Goal: Information Seeking & Learning: Learn about a topic

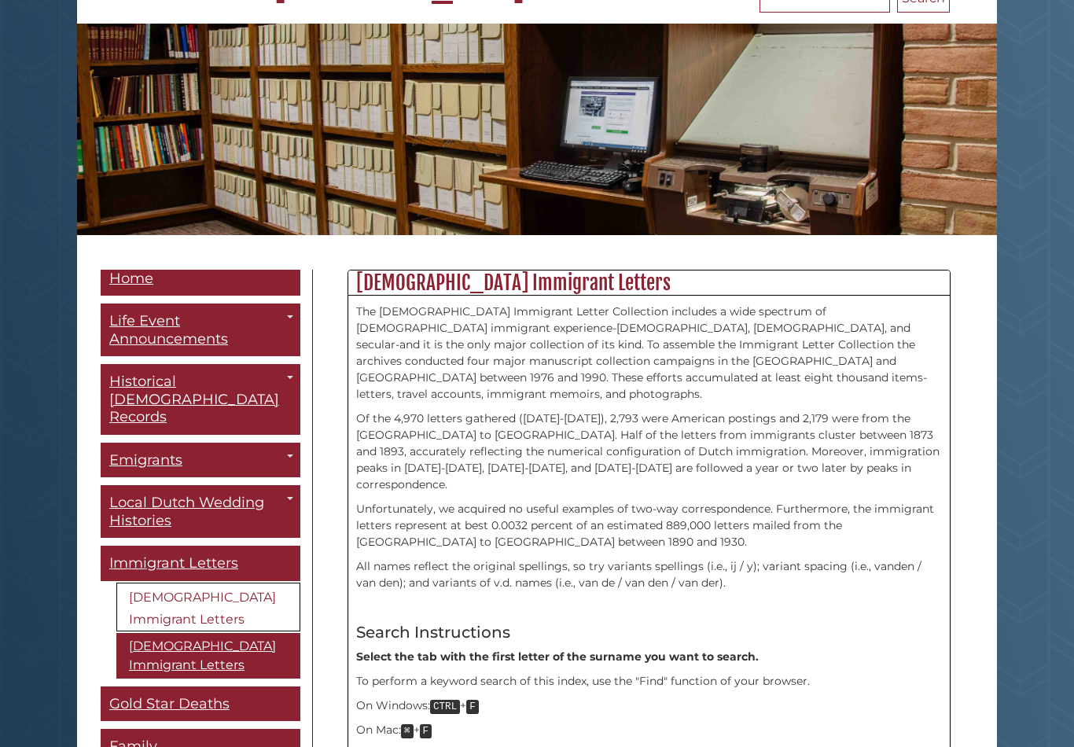
scroll to position [9, 0]
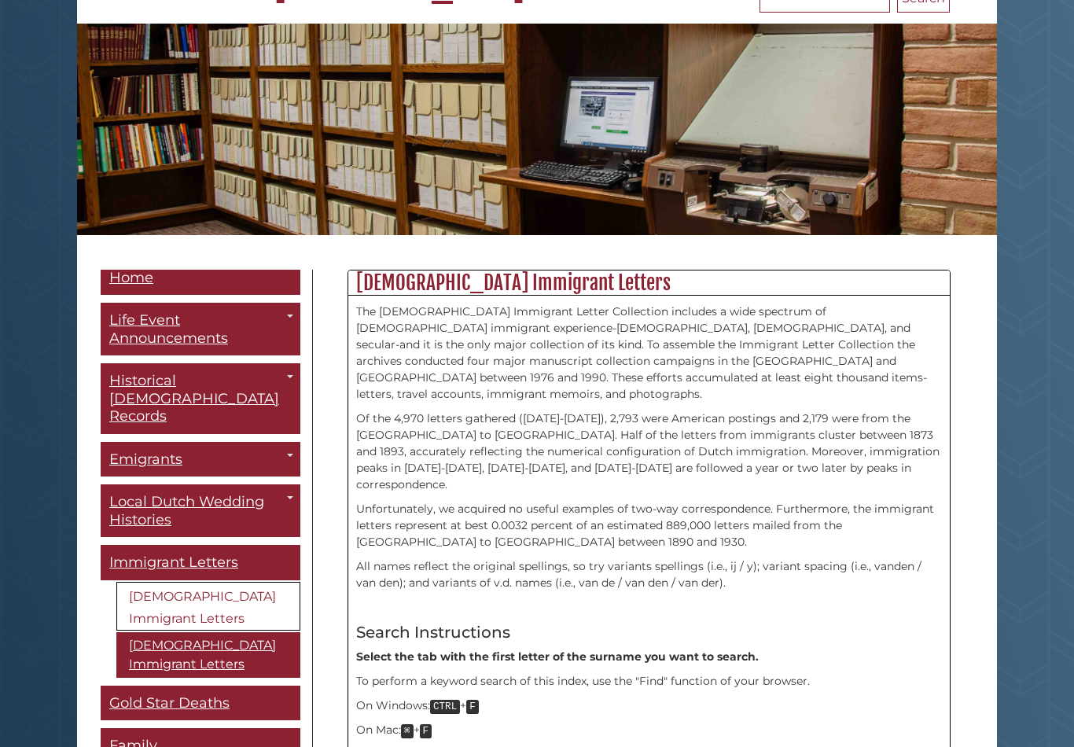
click at [95, 411] on div "Menu Home Life Event Announcements Toggle Dropdown The Banner [DEMOGRAPHIC_DATA…" at bounding box center [201, 644] width 224 height 747
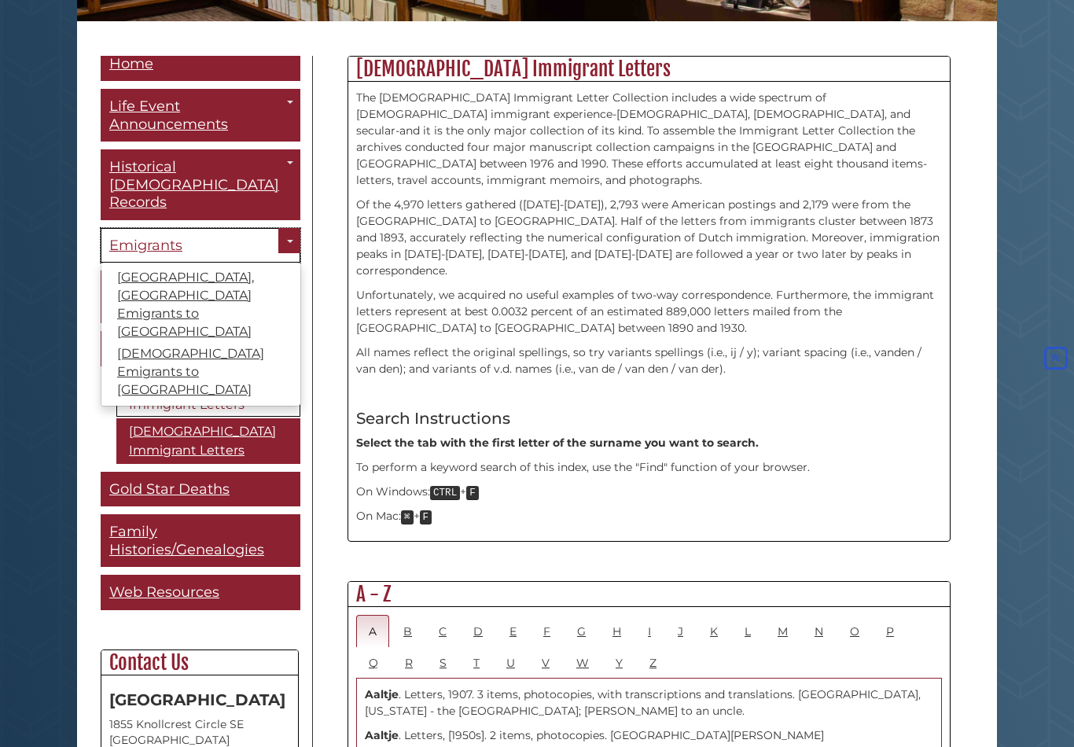
scroll to position [380, 0]
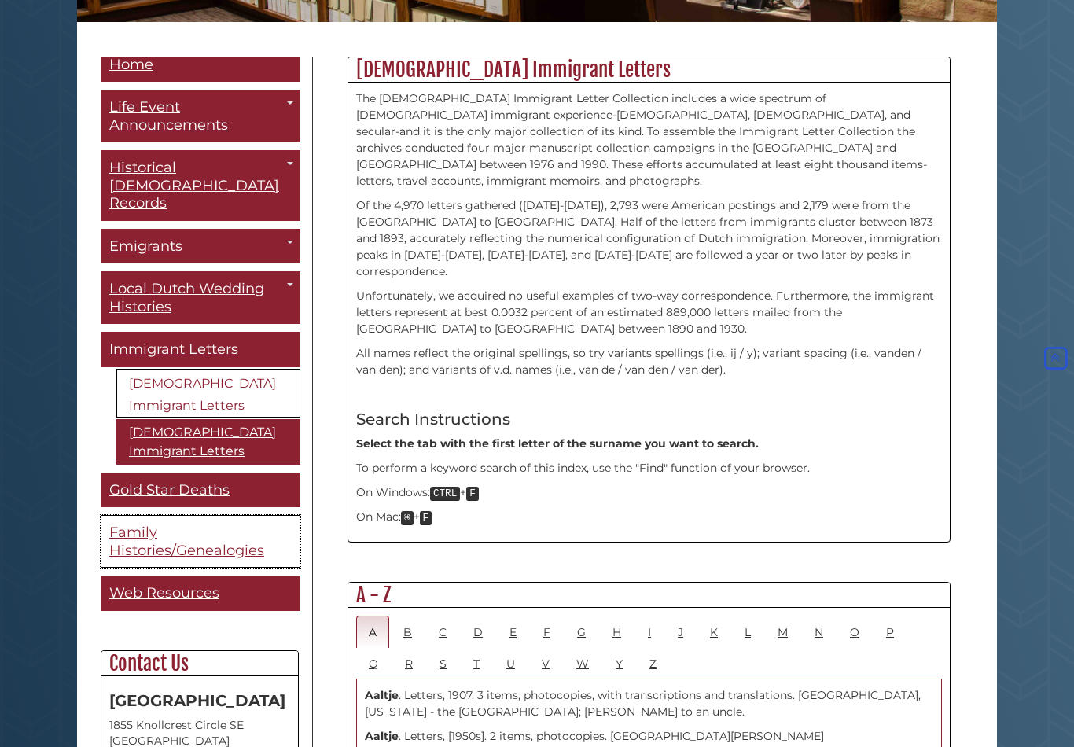
click at [118, 524] on span "Family Histories/Genealogies" at bounding box center [186, 541] width 155 height 35
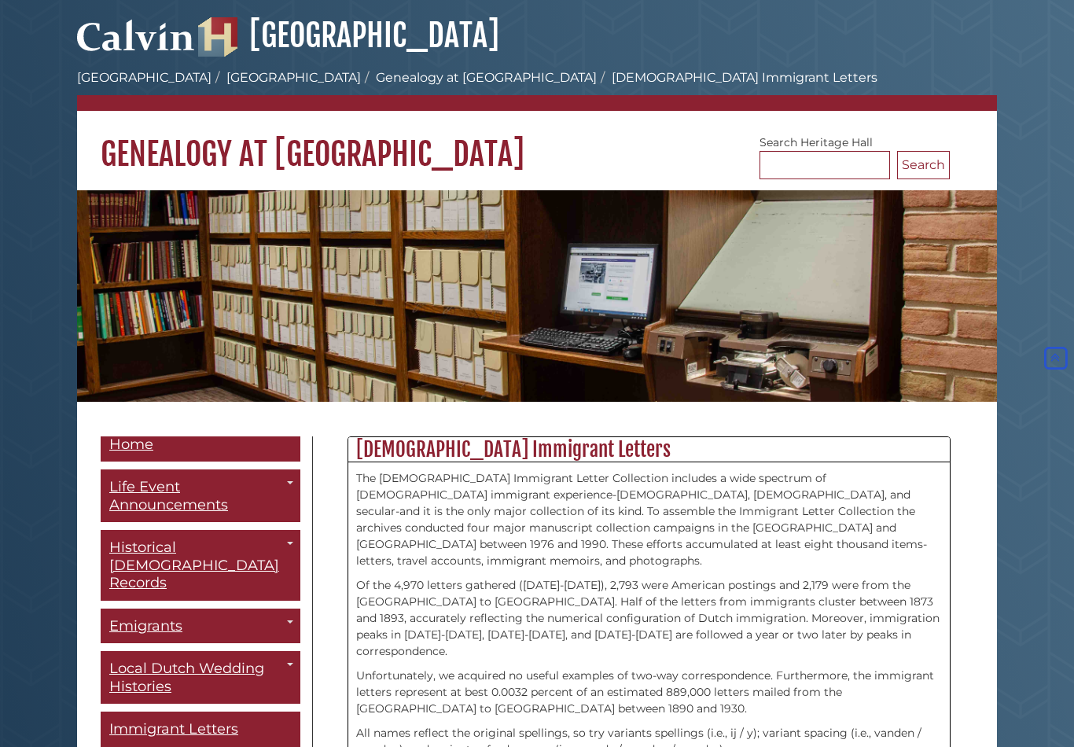
scroll to position [404, 0]
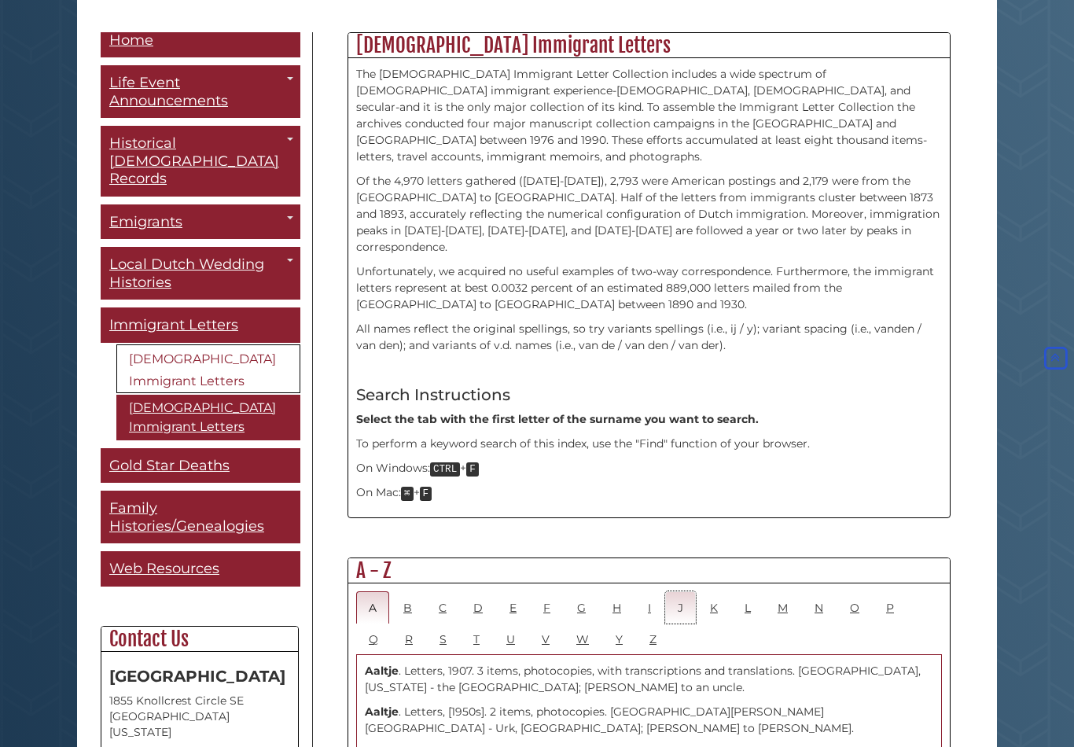
click at [690, 591] on link "J" at bounding box center [680, 607] width 31 height 32
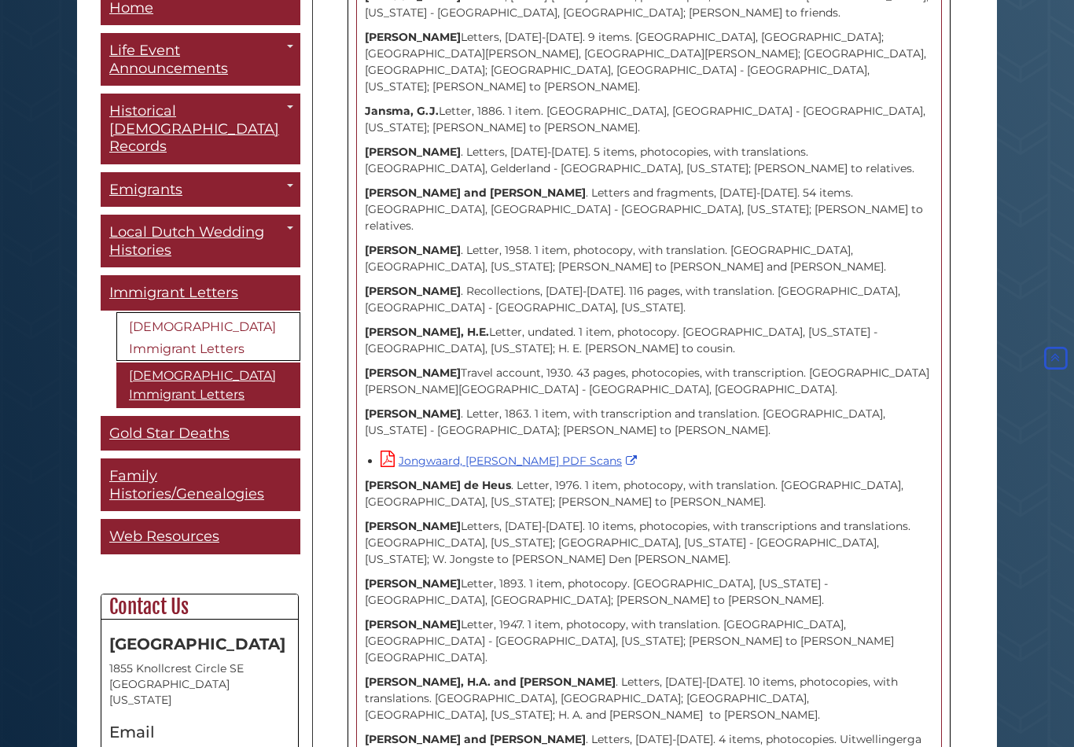
scroll to position [1505, 0]
click at [397, 617] on strong "[PERSON_NAME]" at bounding box center [413, 624] width 96 height 14
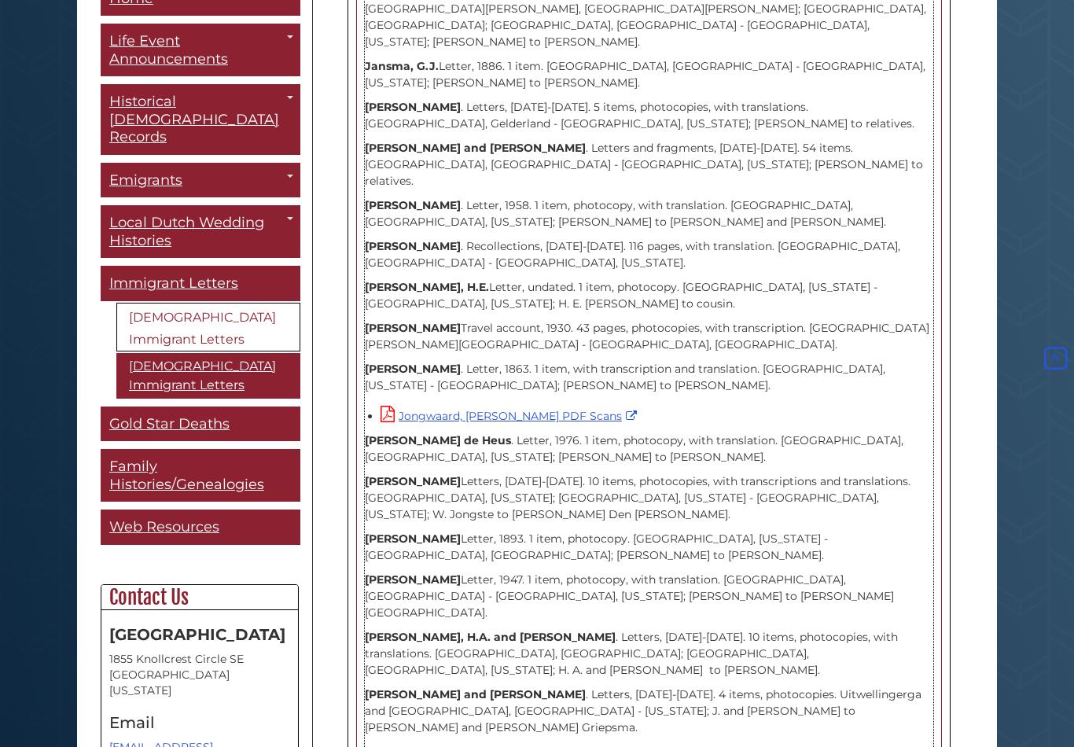
scroll to position [1549, 0]
click at [514, 409] on link "Jongwaard, [PERSON_NAME] PDF Scans" at bounding box center [511, 416] width 260 height 14
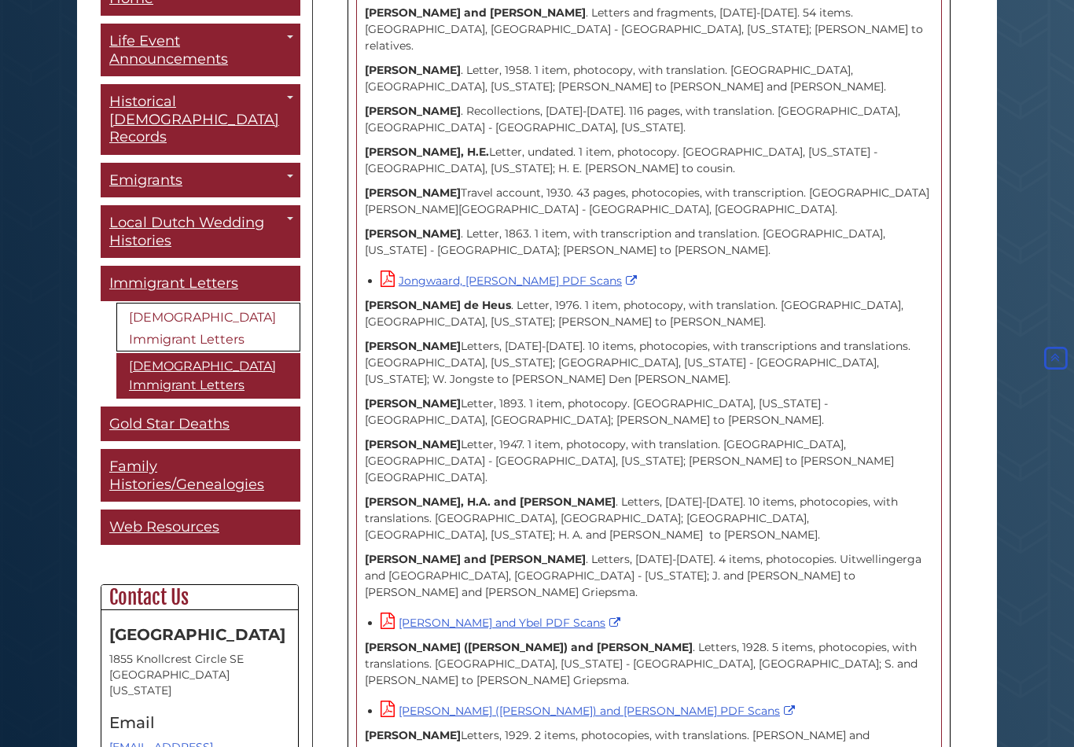
scroll to position [1695, 0]
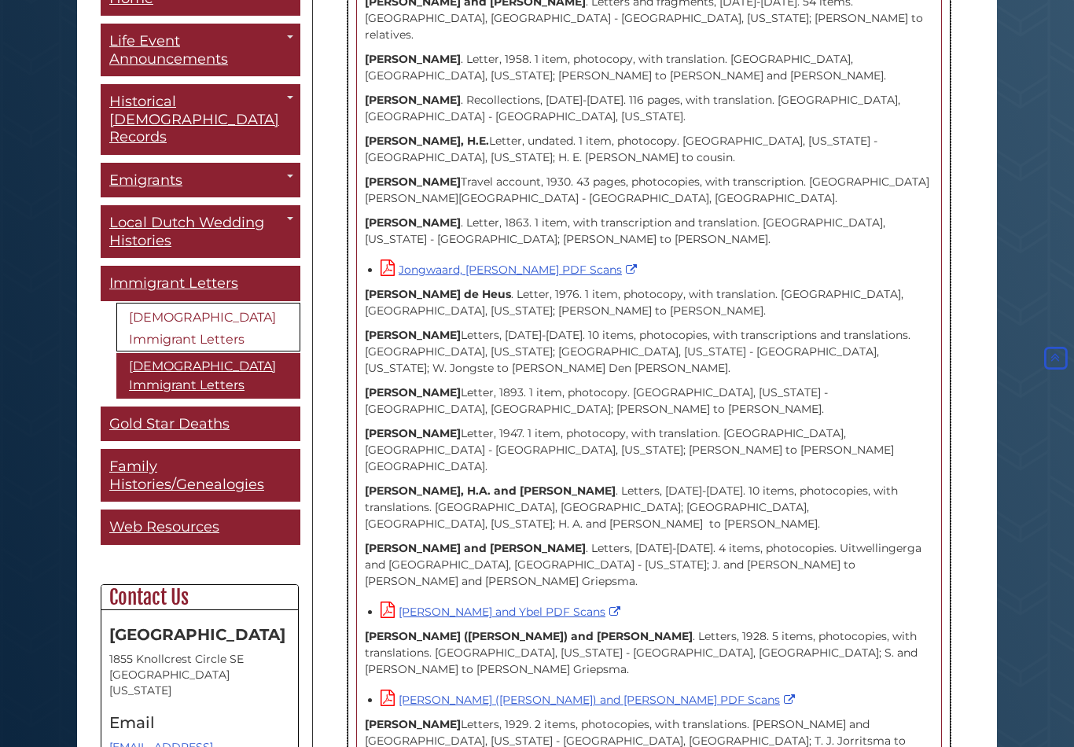
click at [358, 375] on div "Aaltje . Letters, 1907. 3 items, photocopies, with transcriptions and translati…" at bounding box center [649, 110] width 586 height 1490
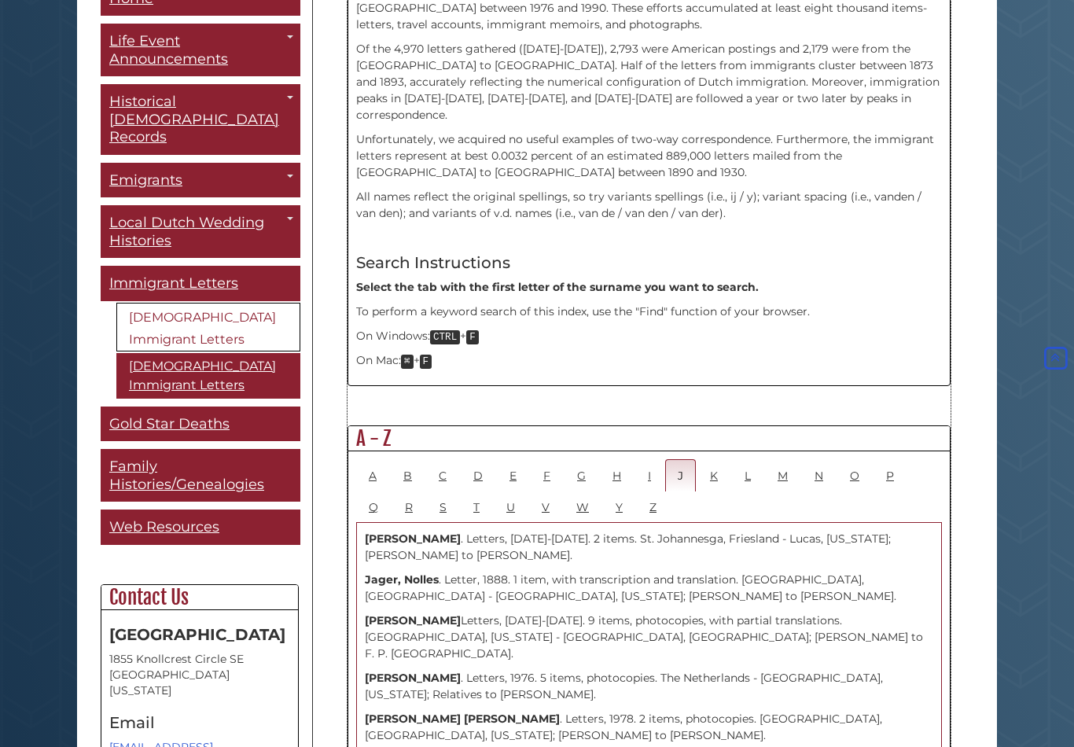
scroll to position [536, 0]
click at [787, 459] on link "M" at bounding box center [782, 475] width 35 height 32
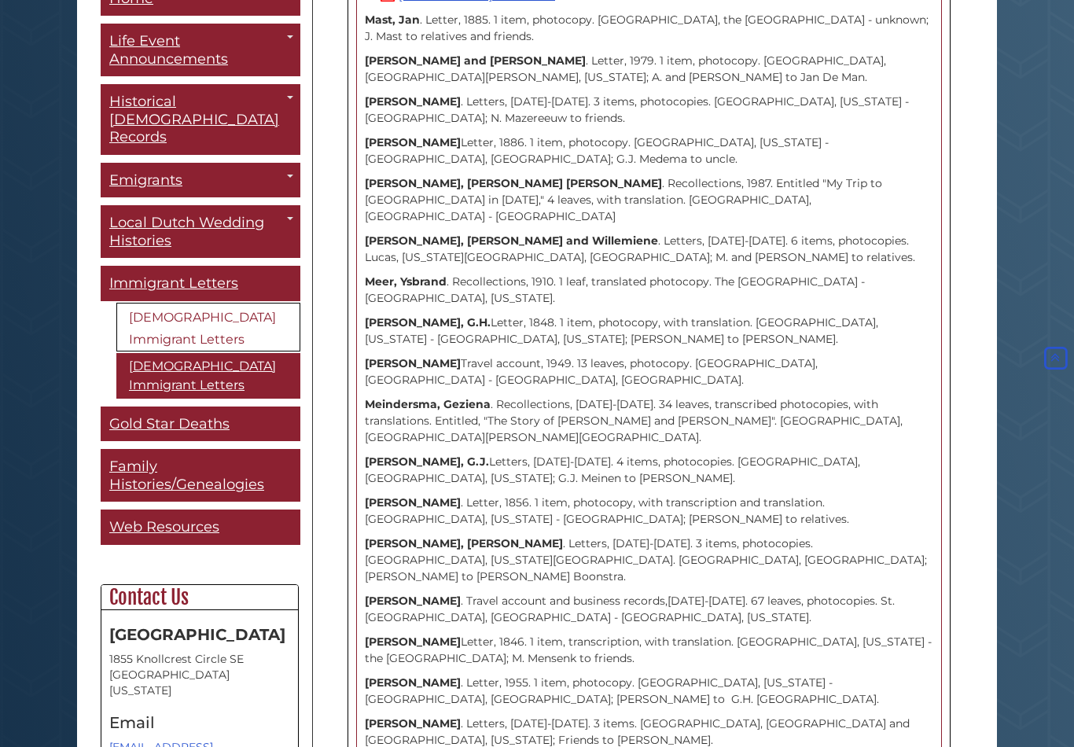
scroll to position [1433, 0]
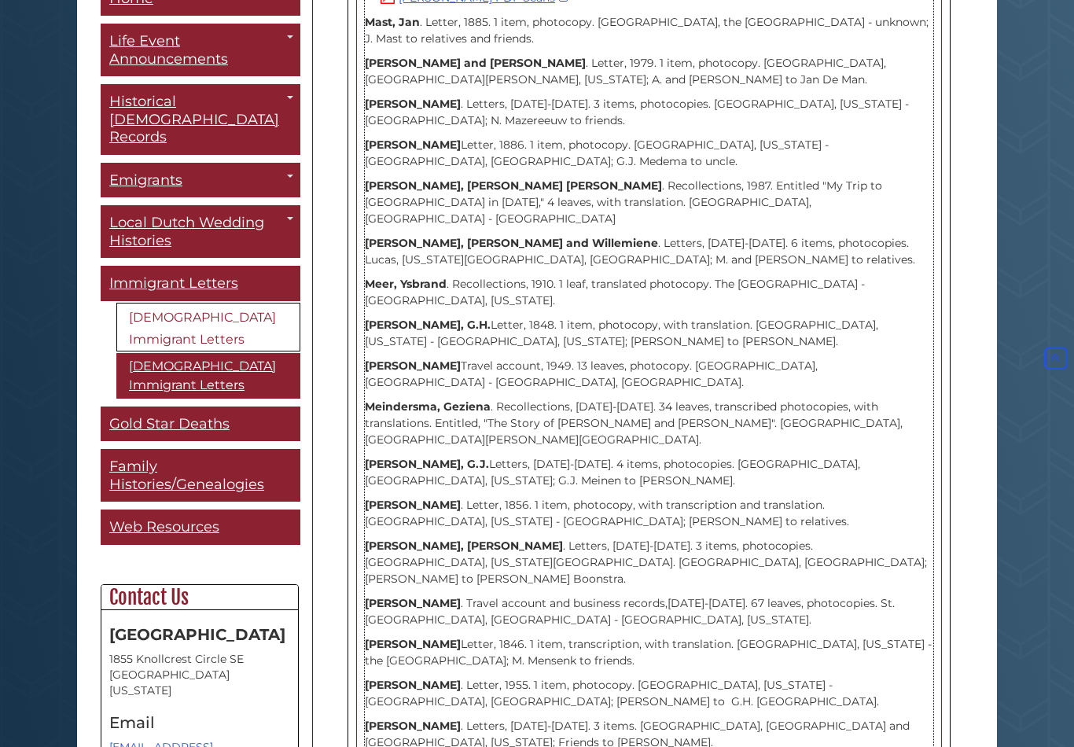
click at [373, 498] on p "[PERSON_NAME] . Letter, 1856. 1 item, photocopy, with transcription and transla…" at bounding box center [649, 514] width 569 height 33
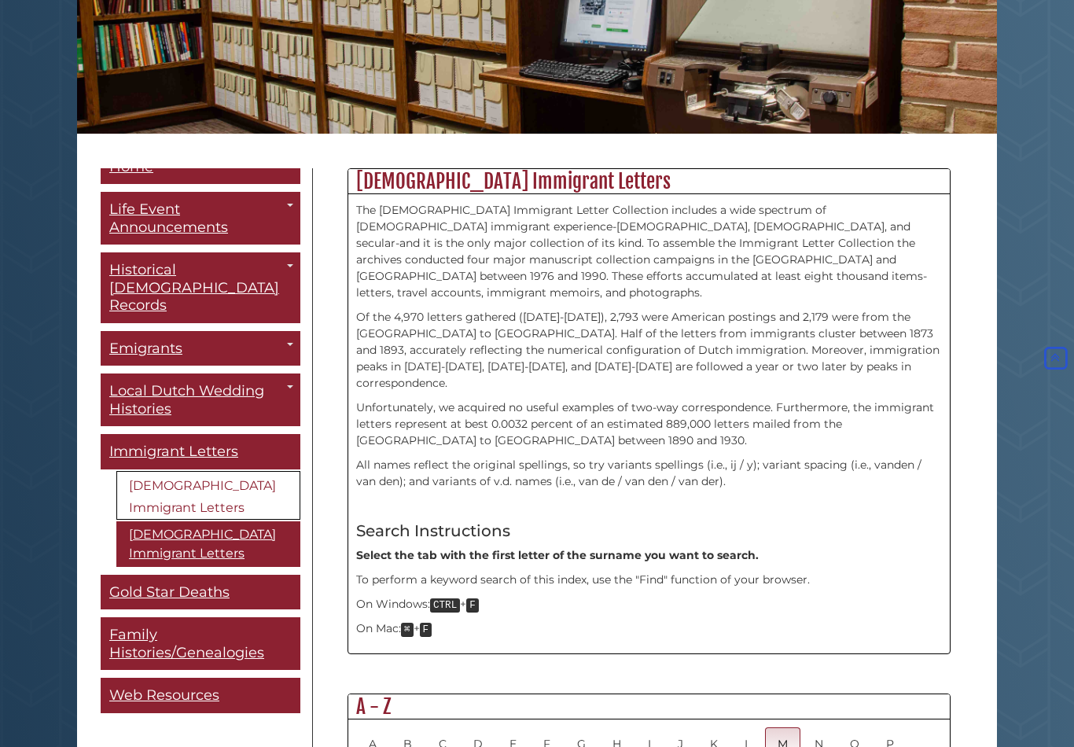
scroll to position [268, 0]
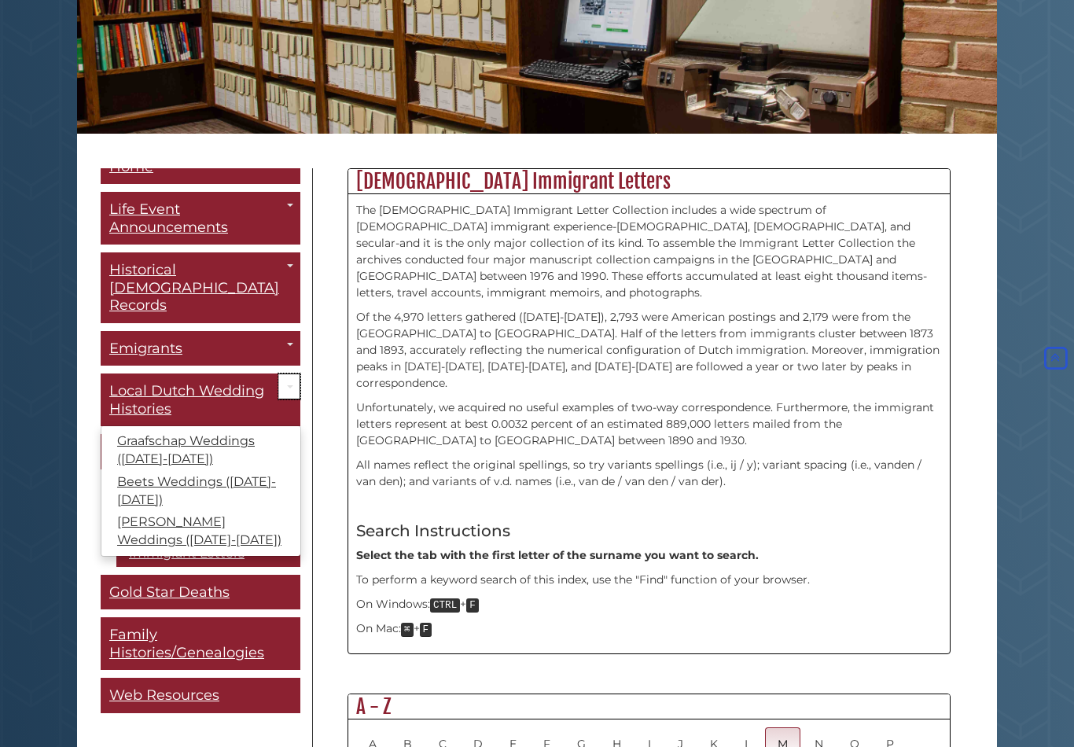
click at [289, 385] on span "Guide Pages" at bounding box center [290, 386] width 6 height 3
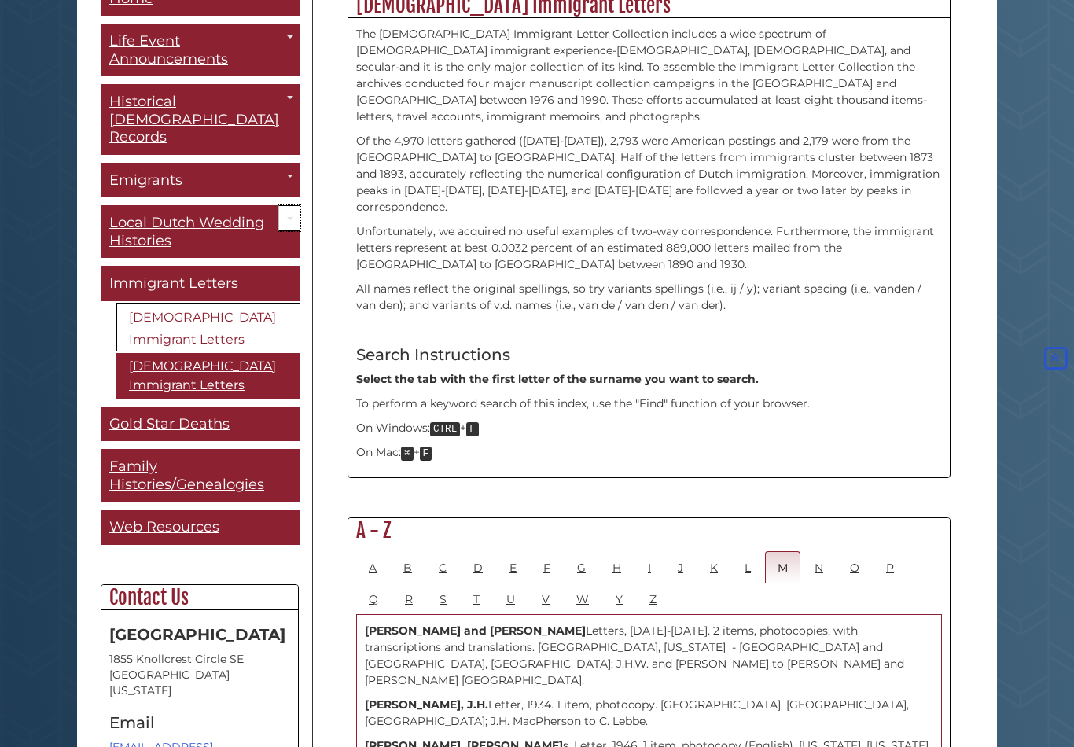
scroll to position [447, 0]
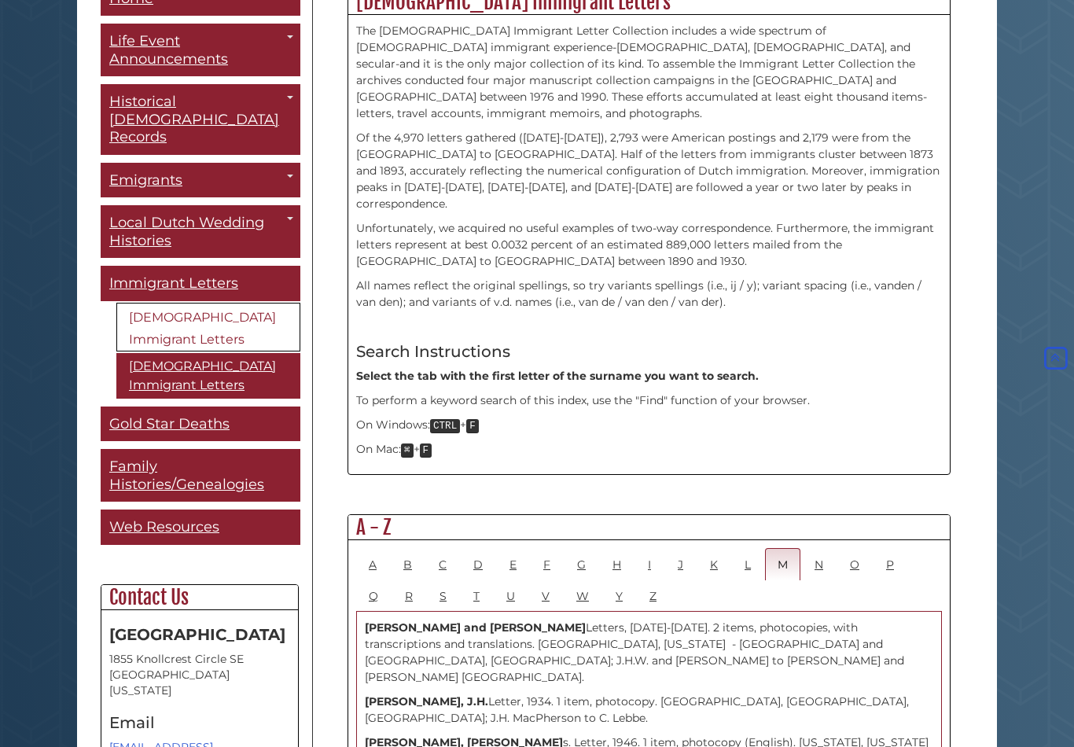
click at [154, 426] on div "Guide Pages" at bounding box center [537, 373] width 1074 height 747
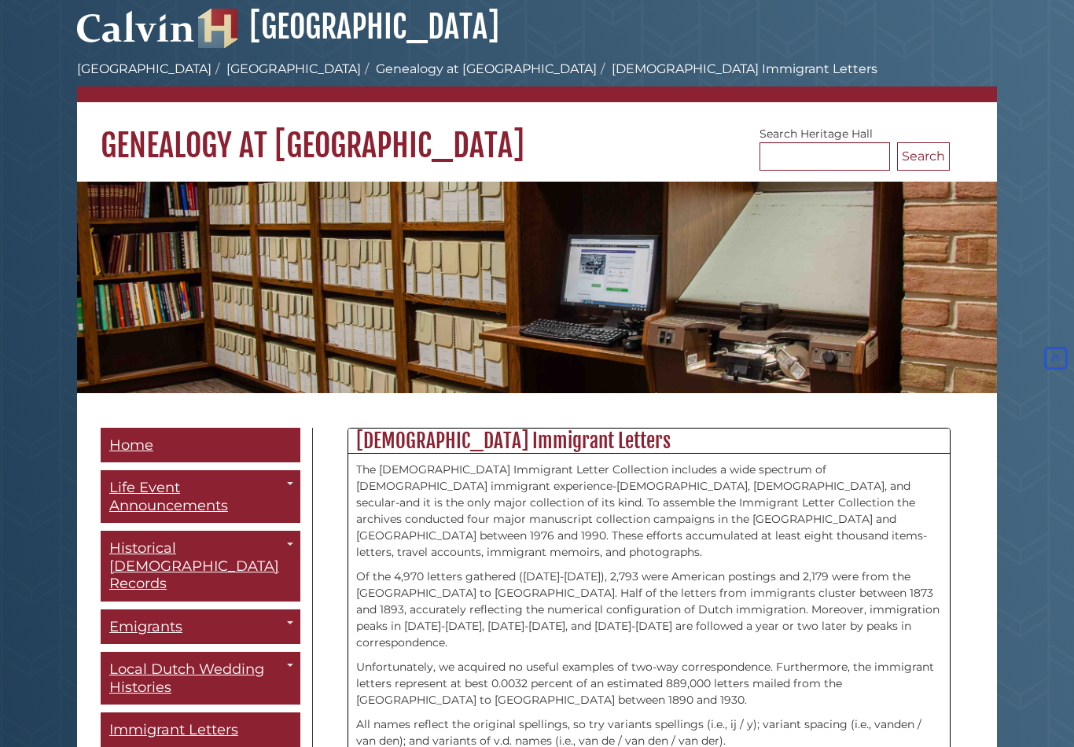
scroll to position [0, 0]
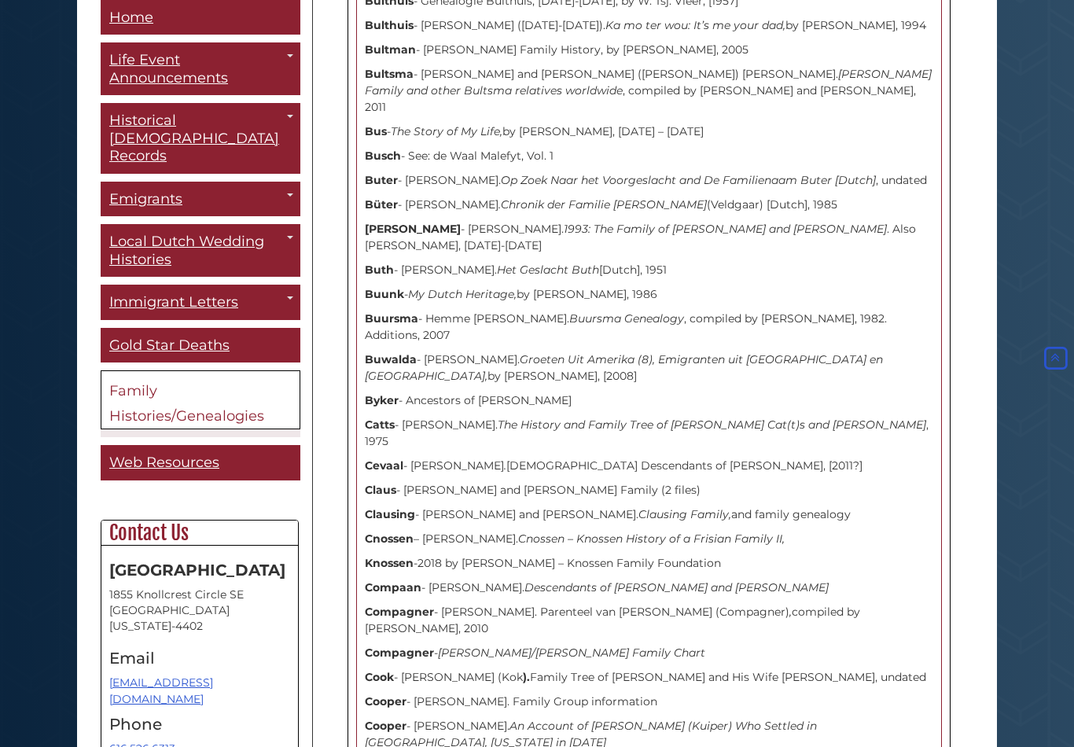
scroll to position [6724, 0]
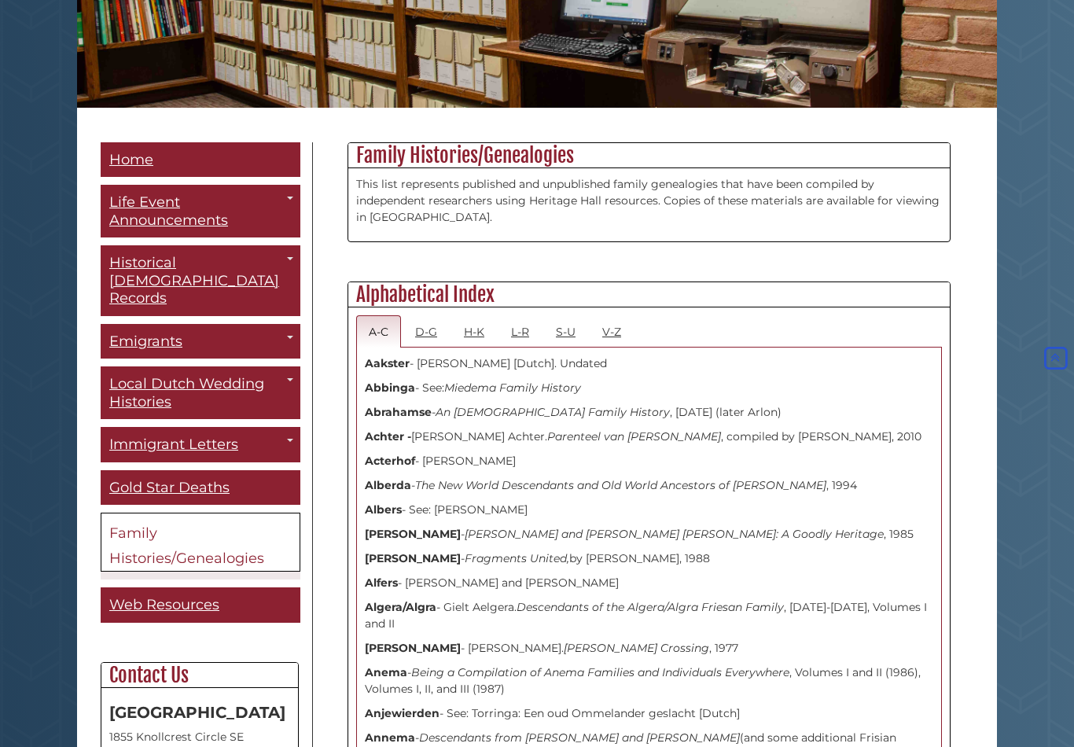
scroll to position [294, 0]
click at [483, 343] on link "H-K" at bounding box center [474, 331] width 46 height 32
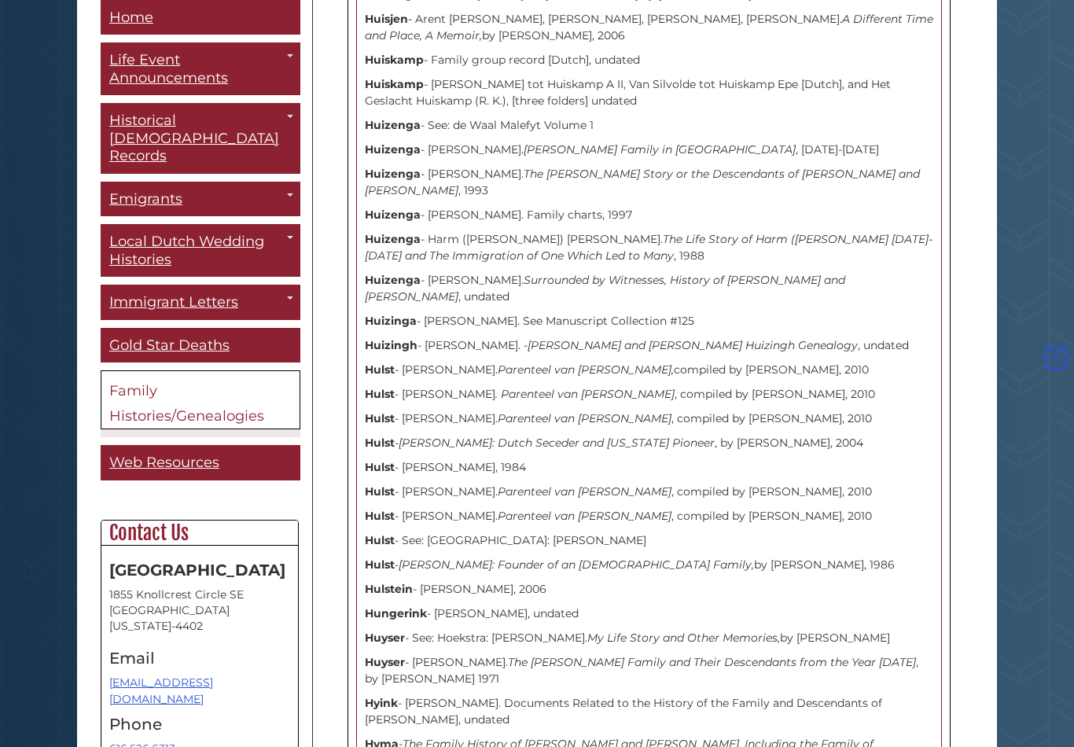
scroll to position [4447, 0]
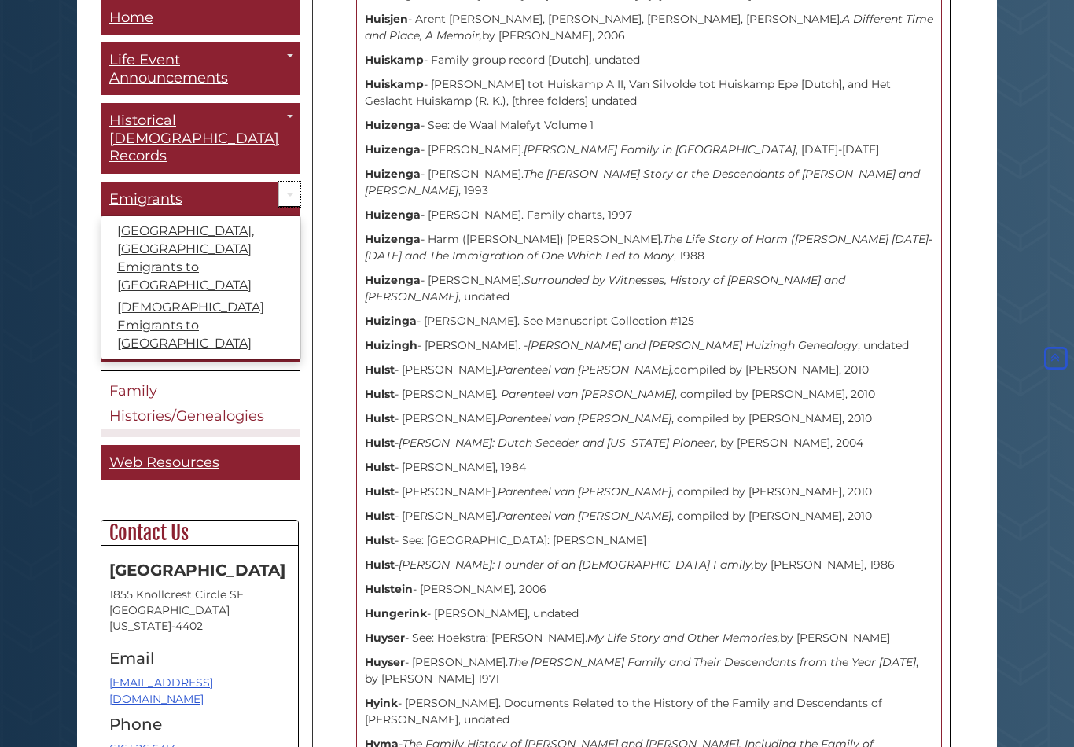
click at [281, 182] on link "Toggle Dropdown" at bounding box center [289, 195] width 22 height 26
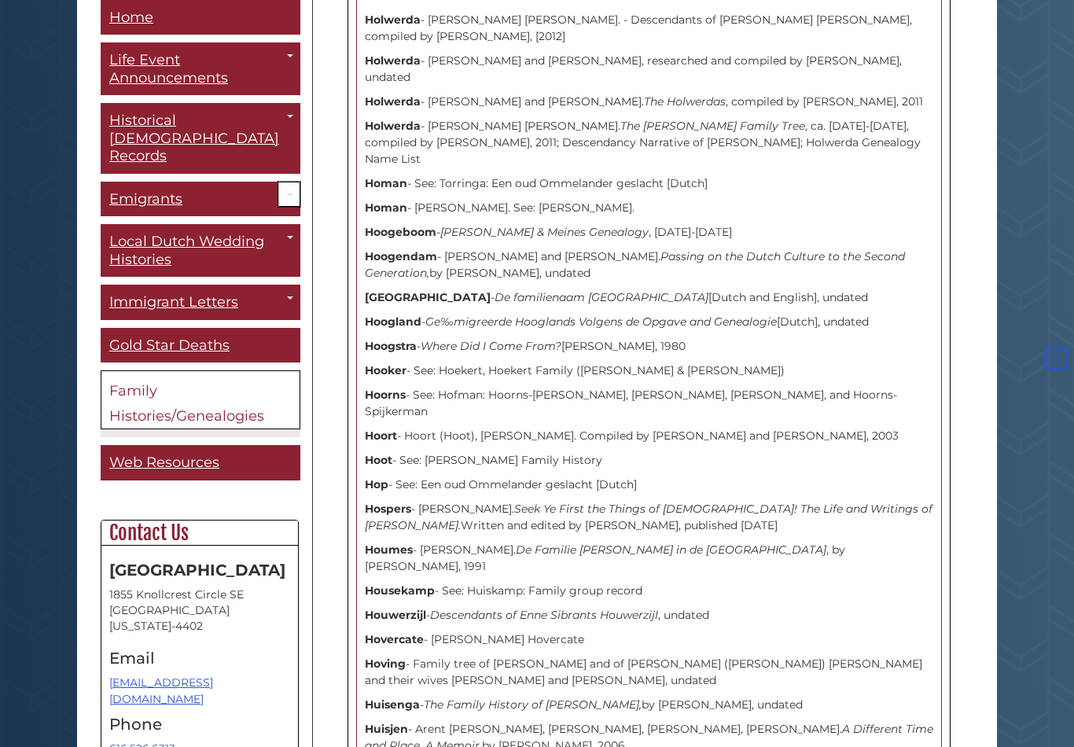
scroll to position [3716, 0]
